Goal: Task Accomplishment & Management: Complete application form

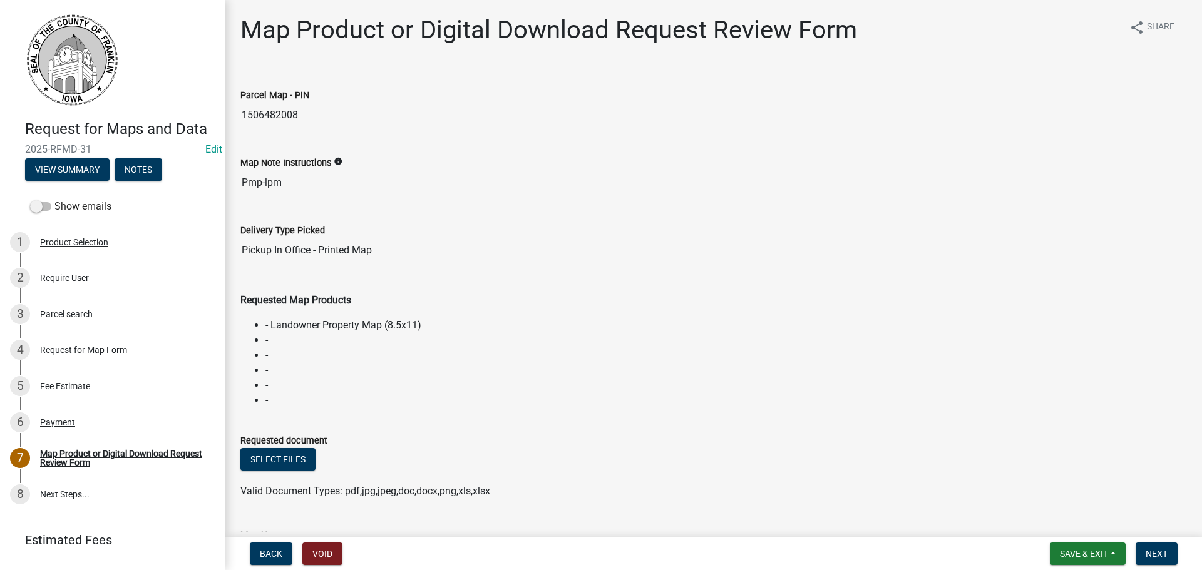
drag, startPoint x: 304, startPoint y: 116, endPoint x: 242, endPoint y: 120, distance: 62.1
click at [242, 120] on input "1506482008" at bounding box center [713, 115] width 947 height 25
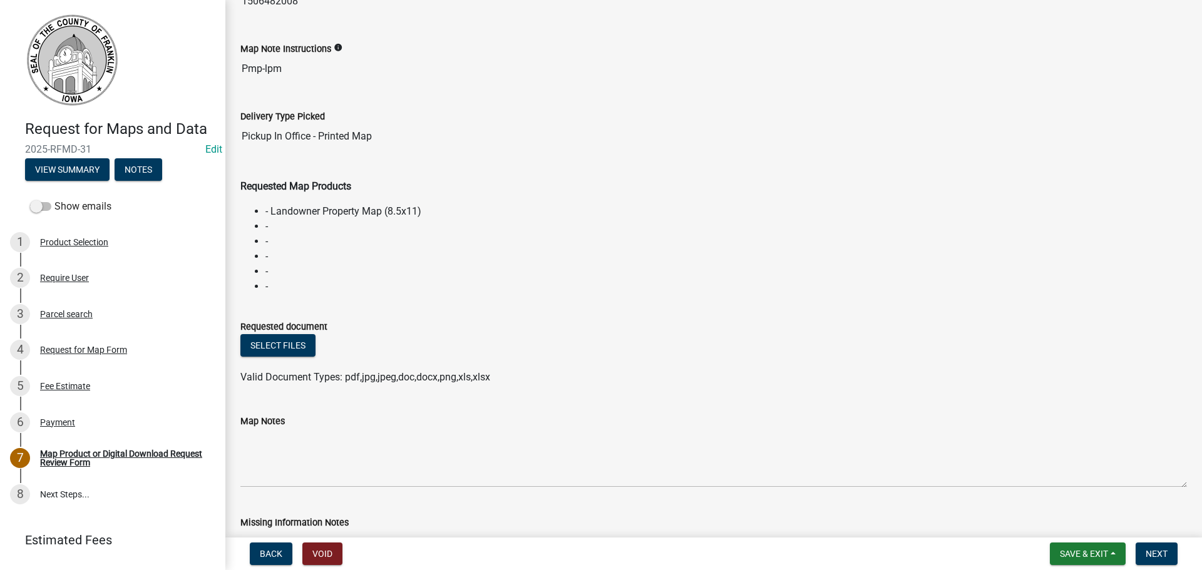
scroll to position [125, 0]
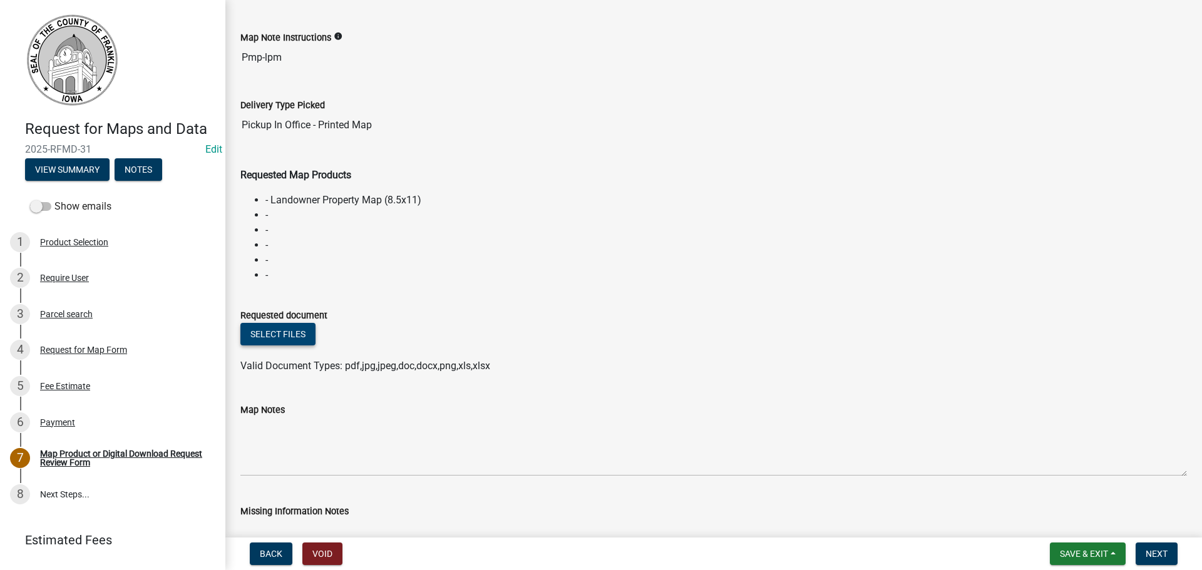
click at [297, 336] on button "Select files" at bounding box center [277, 334] width 75 height 23
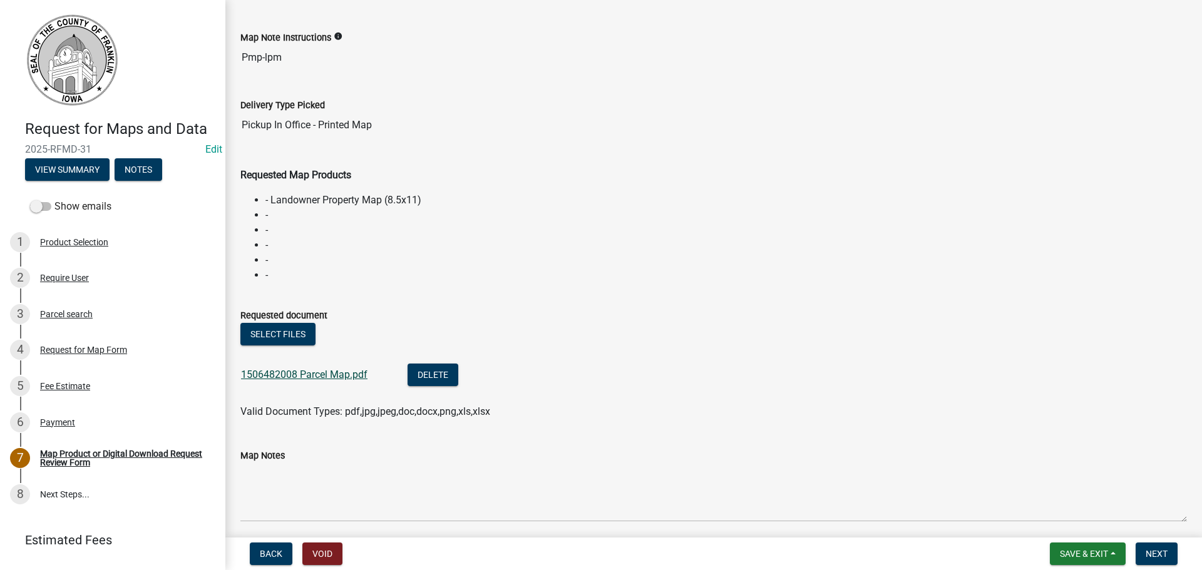
click at [316, 376] on link "1506482008 Parcel Map.pdf" at bounding box center [304, 375] width 126 height 12
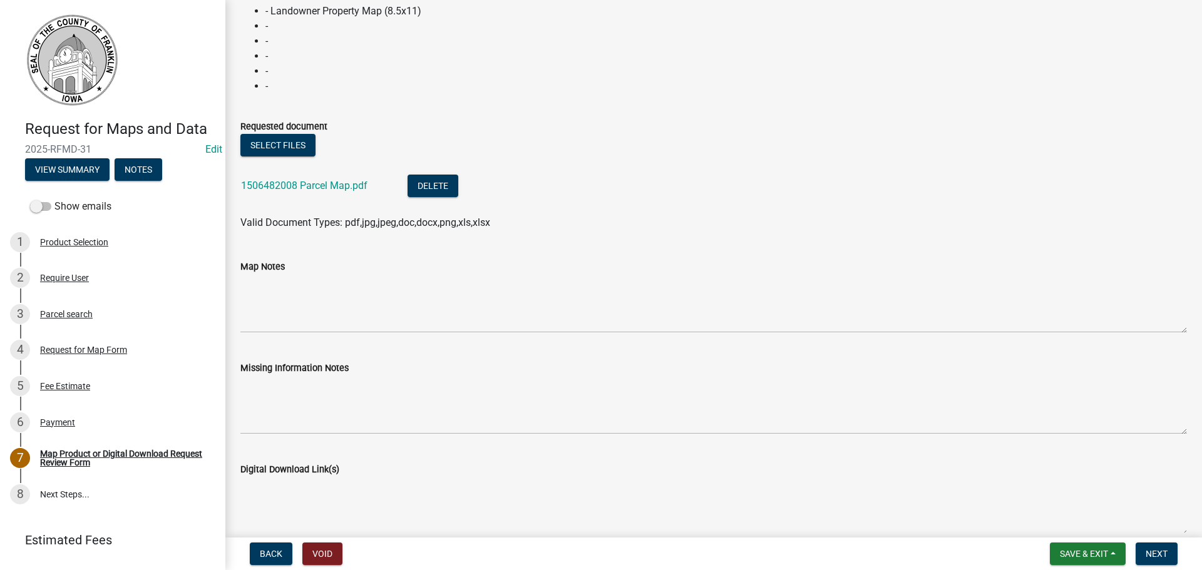
scroll to position [287, 0]
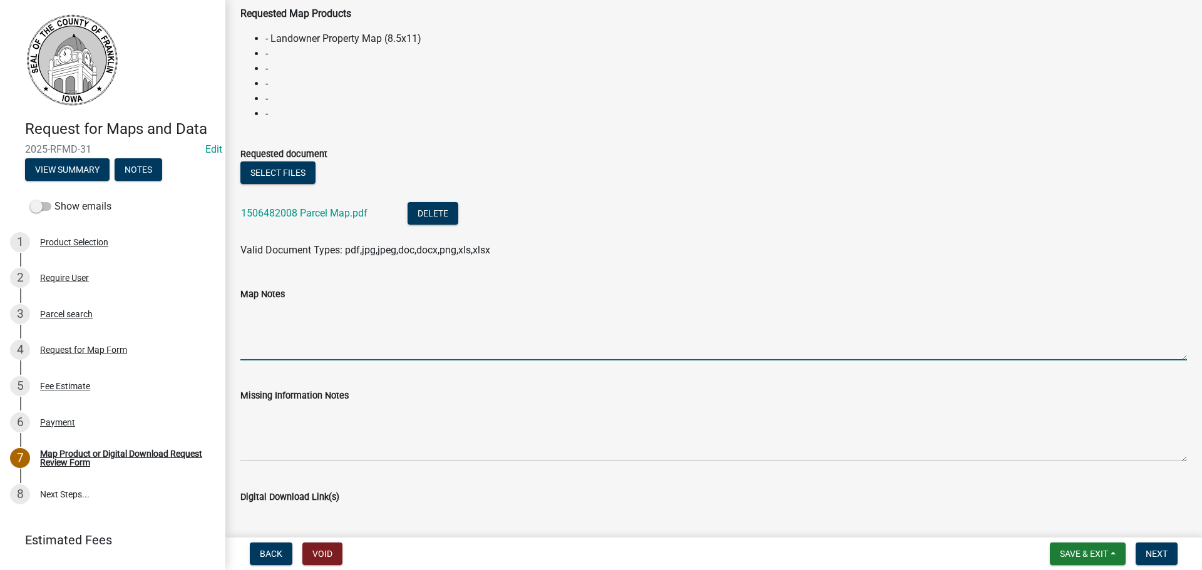
click at [287, 326] on textarea "Map Notes" at bounding box center [713, 331] width 947 height 59
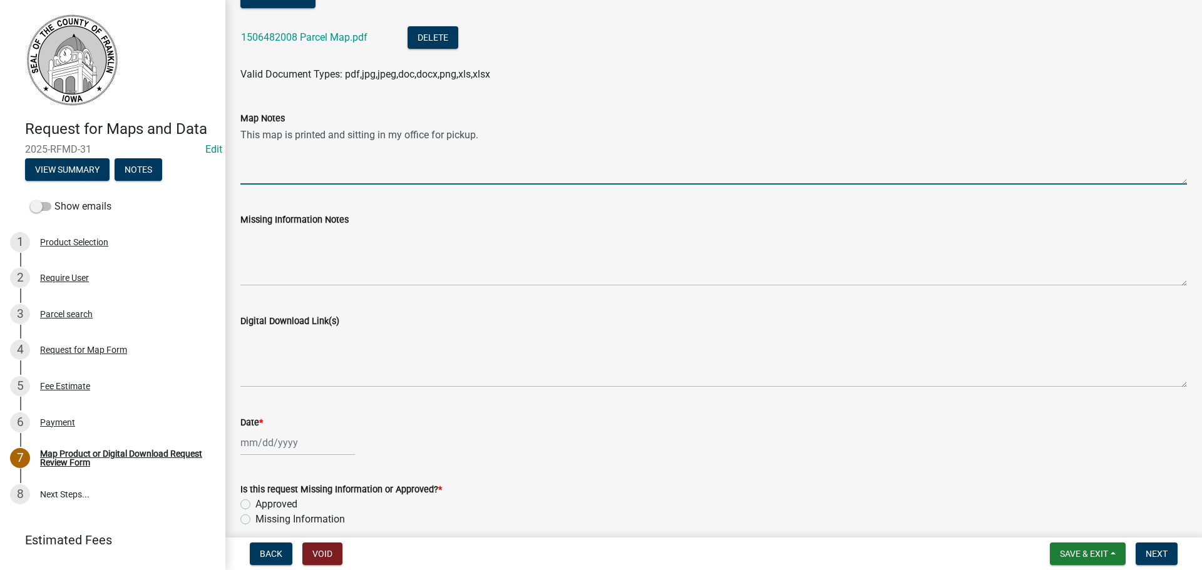
scroll to position [475, 0]
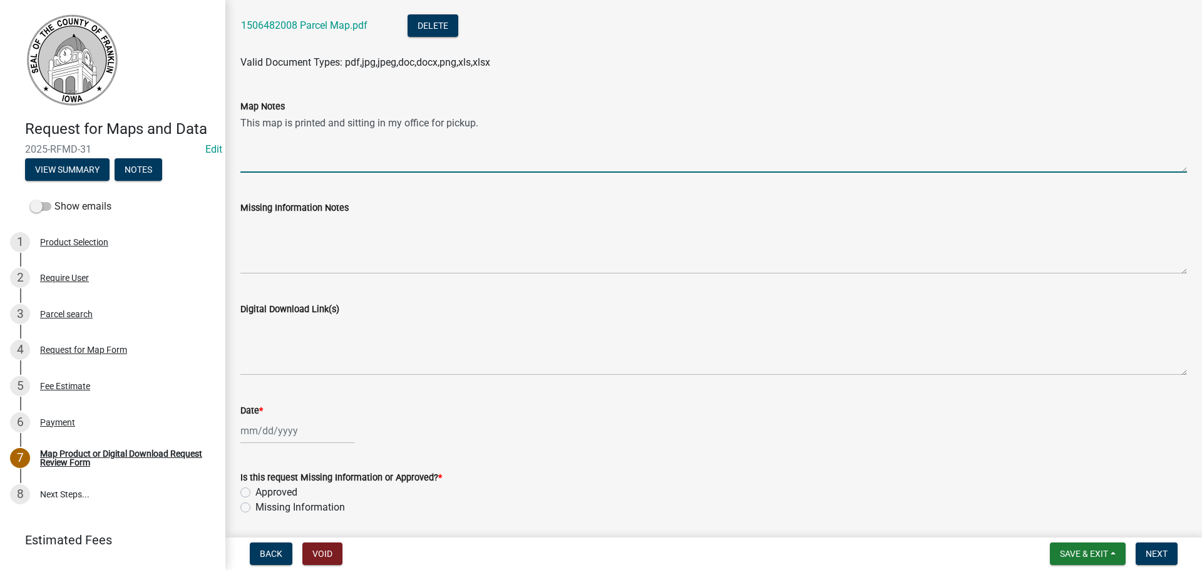
type textarea "This map is printed and sitting in my office for pickup."
click at [281, 431] on div at bounding box center [297, 431] width 115 height 26
select select "8"
select select "2025"
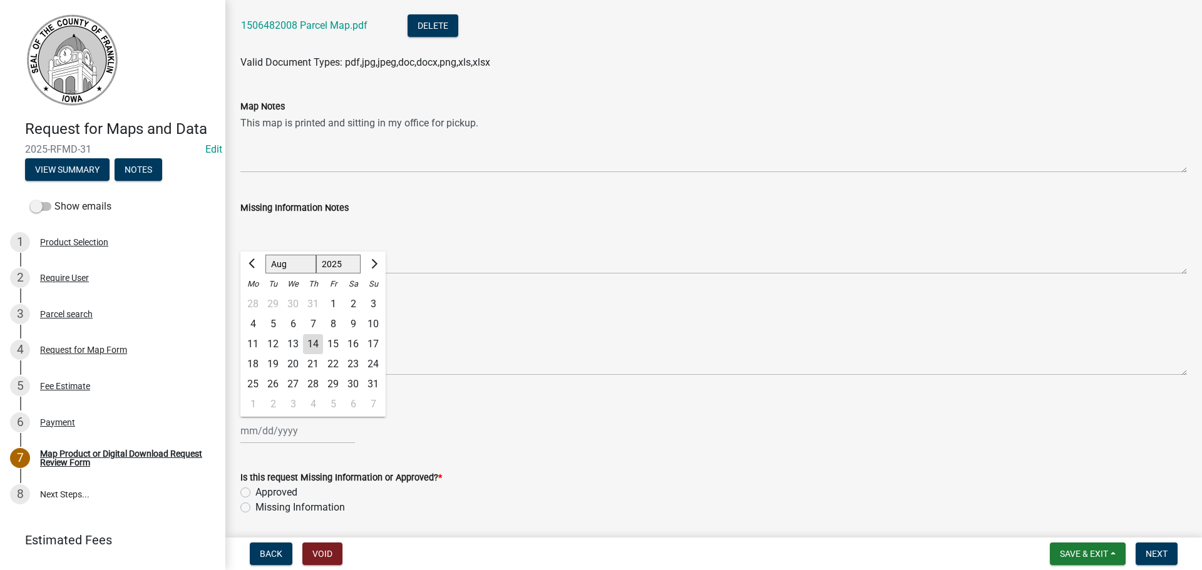
click at [312, 344] on div "14" at bounding box center [313, 344] width 20 height 20
type input "[DATE]"
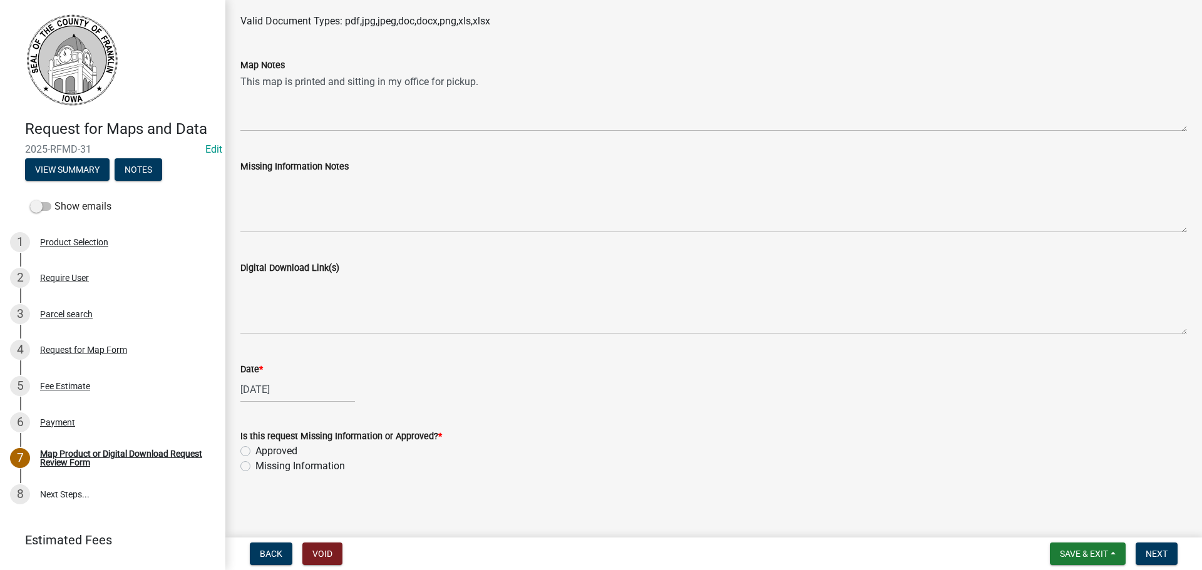
scroll to position [537, 0]
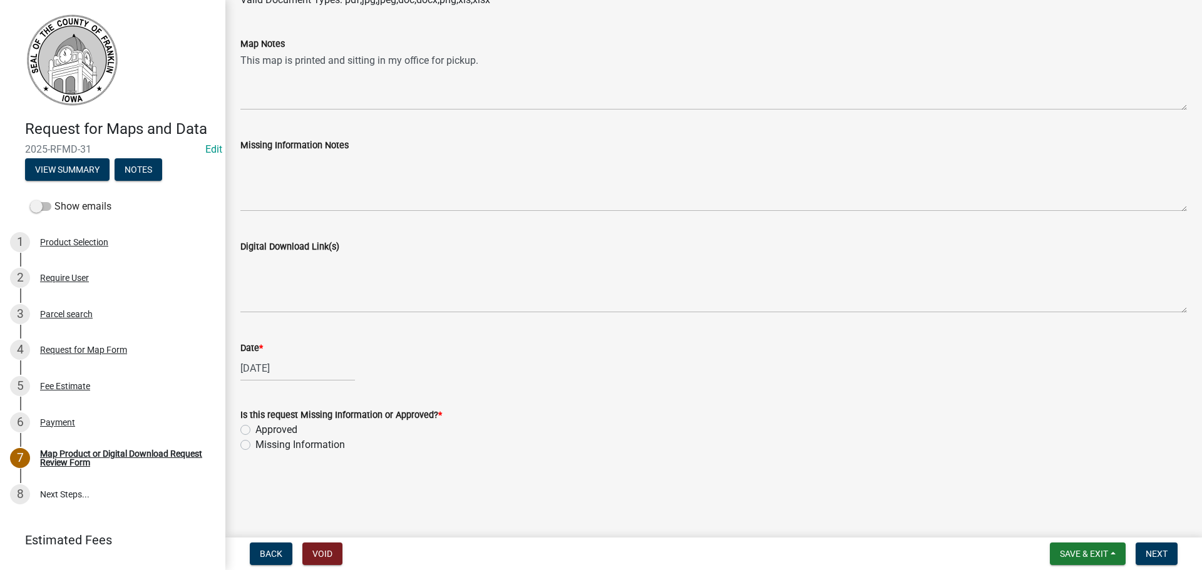
click at [255, 428] on label "Approved" at bounding box center [276, 430] width 42 height 15
click at [255, 428] on input "Approved" at bounding box center [259, 427] width 8 height 8
radio input "true"
click at [1154, 551] on span "Next" at bounding box center [1157, 554] width 22 height 10
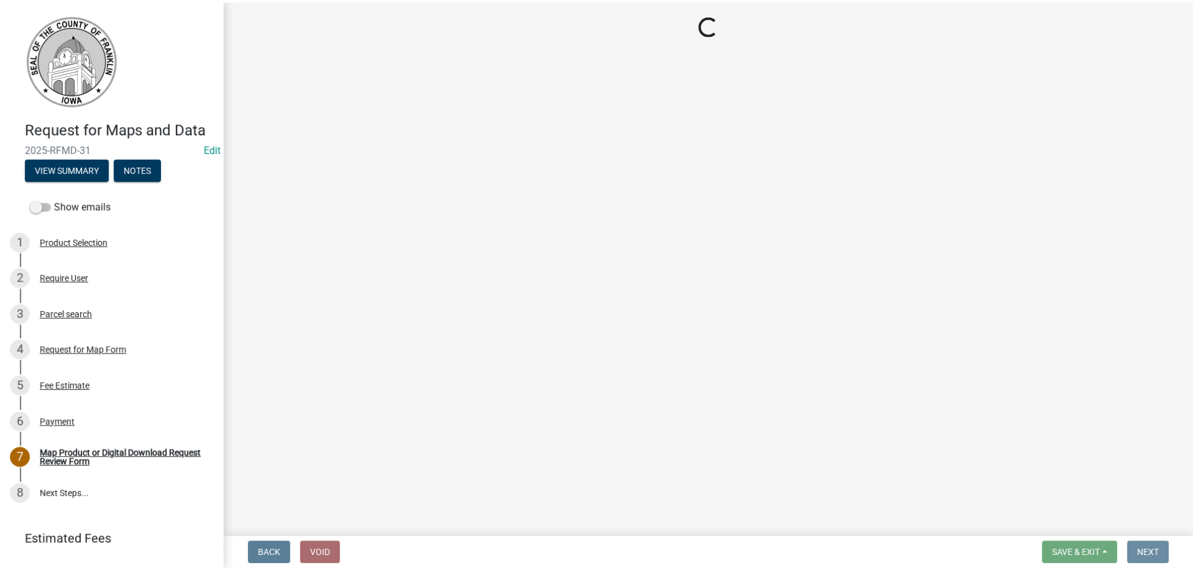
scroll to position [0, 0]
